Goal: Navigation & Orientation: Find specific page/section

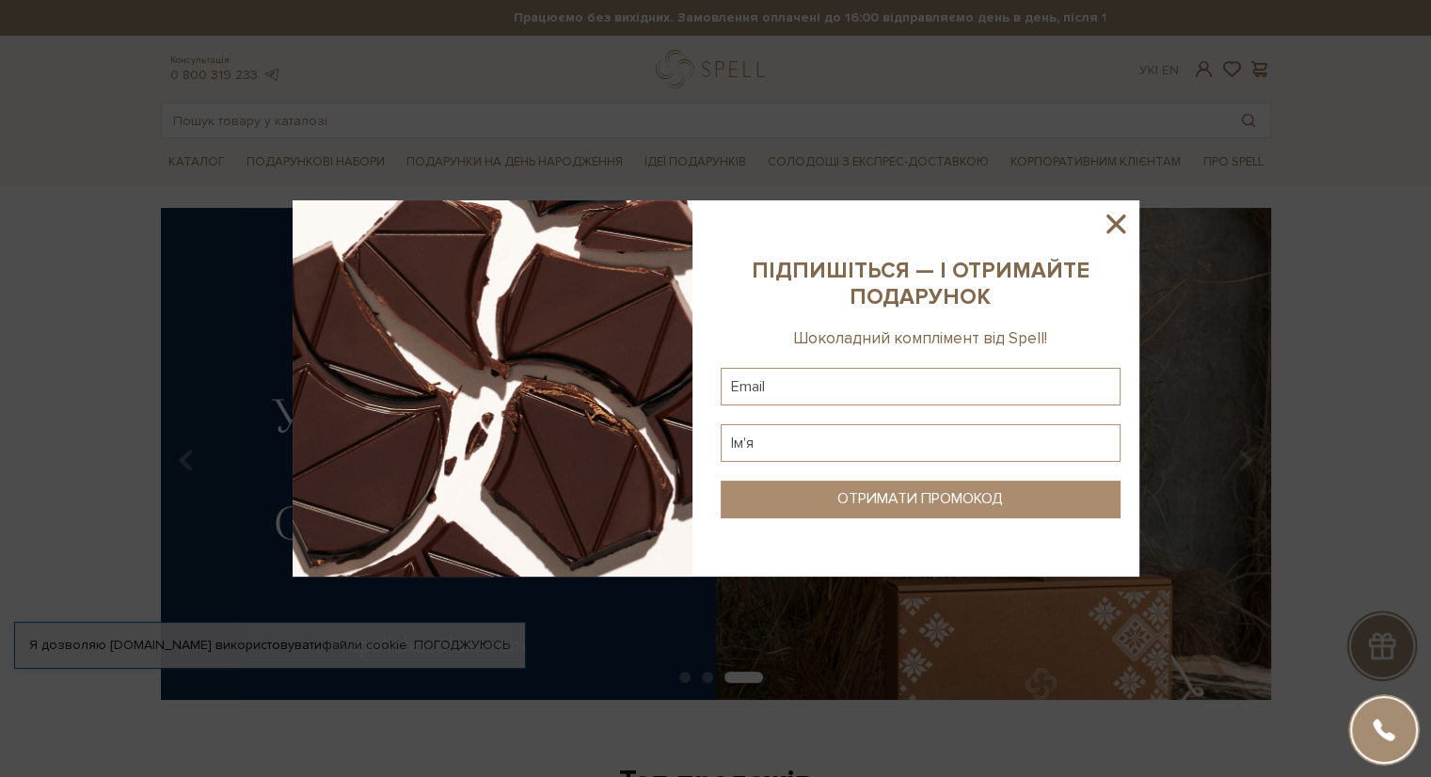
click at [1118, 227] on icon at bounding box center [1115, 223] width 19 height 19
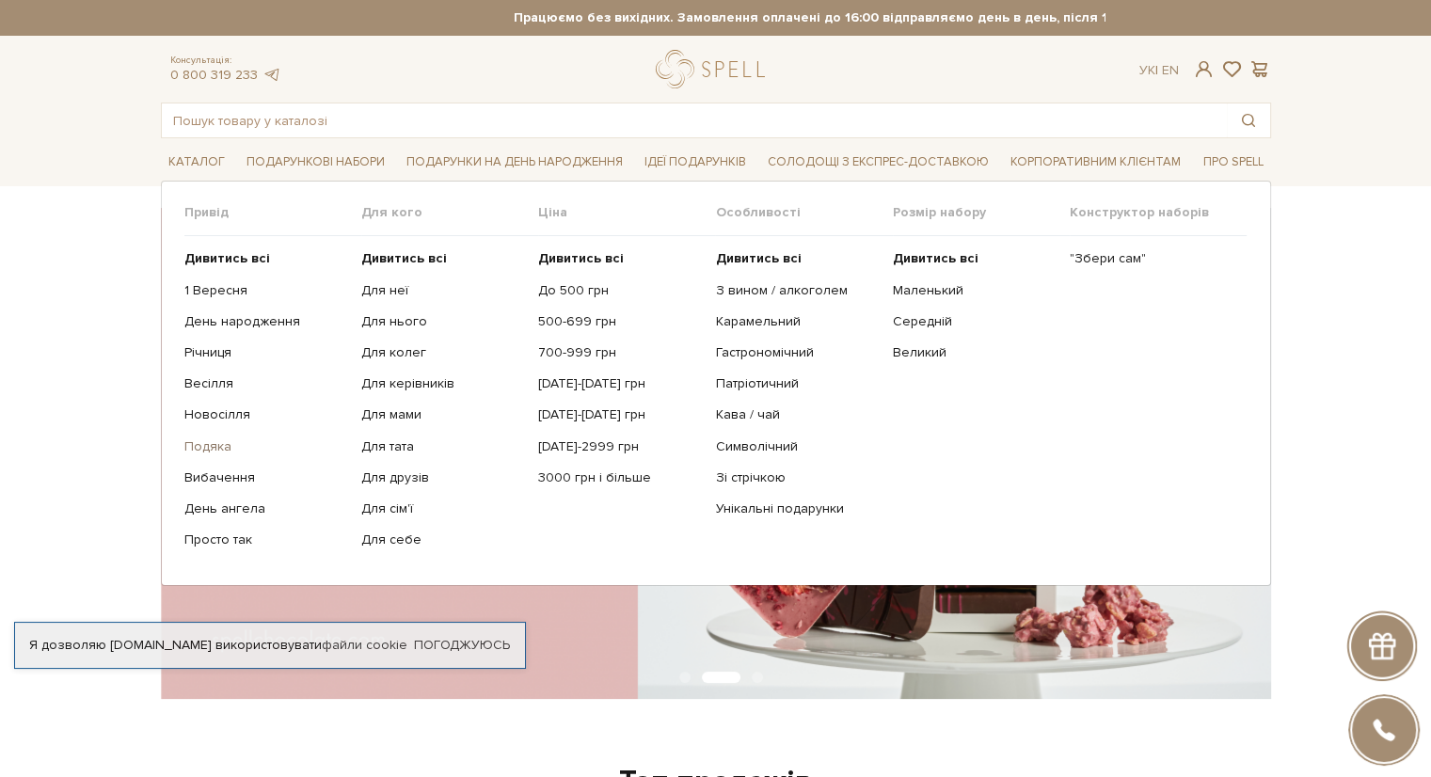
click at [205, 441] on link "Подяка" at bounding box center [265, 446] width 163 height 17
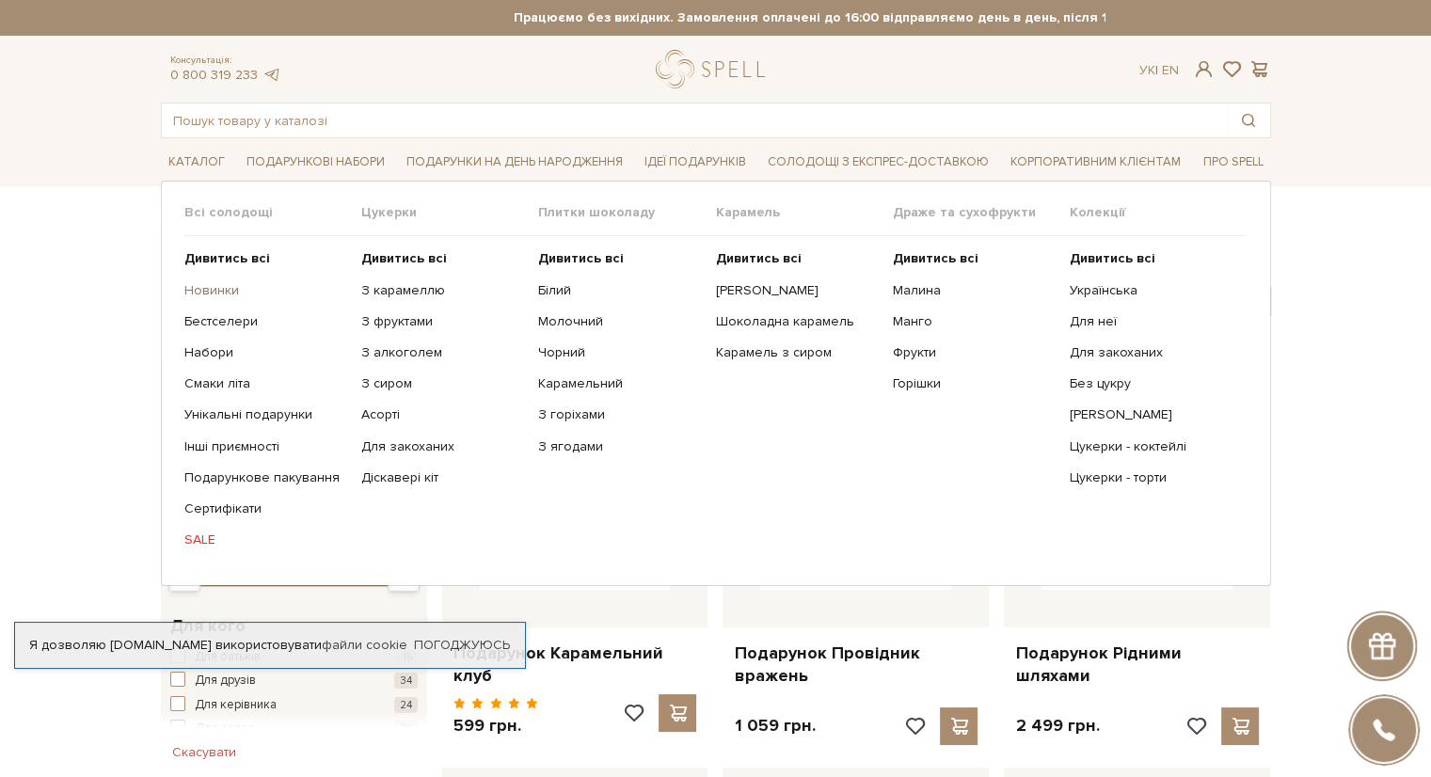
click at [198, 296] on link "Новинки" at bounding box center [265, 290] width 163 height 17
